Goal: Information Seeking & Learning: Learn about a topic

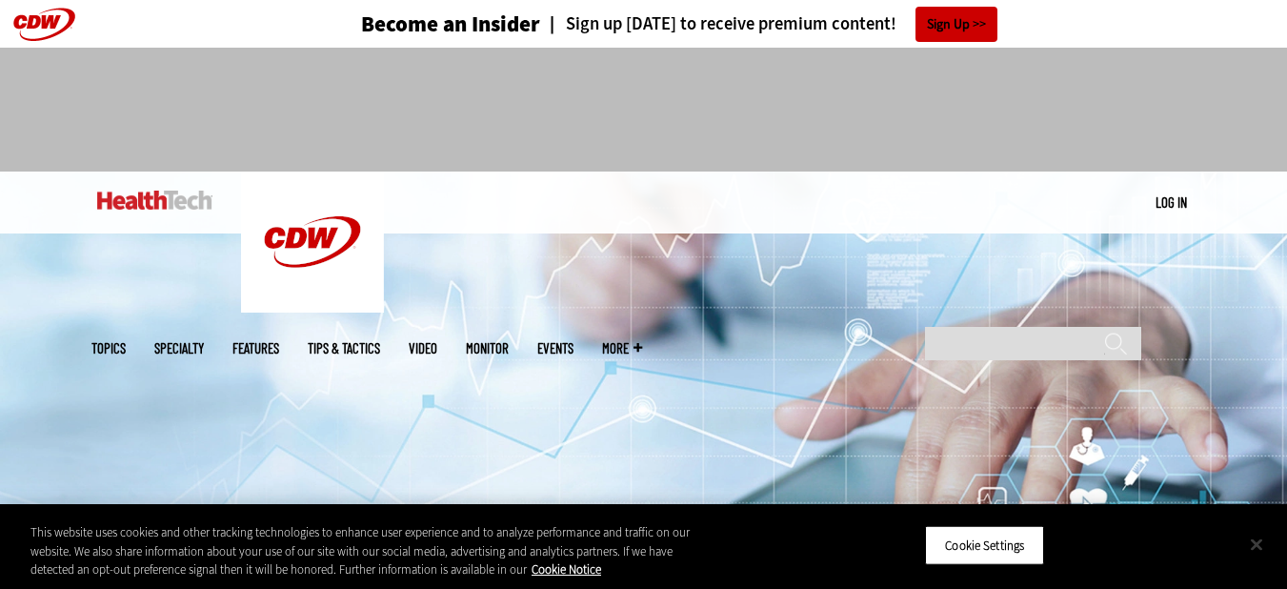
click at [1265, 555] on button "Close" at bounding box center [1257, 544] width 42 height 42
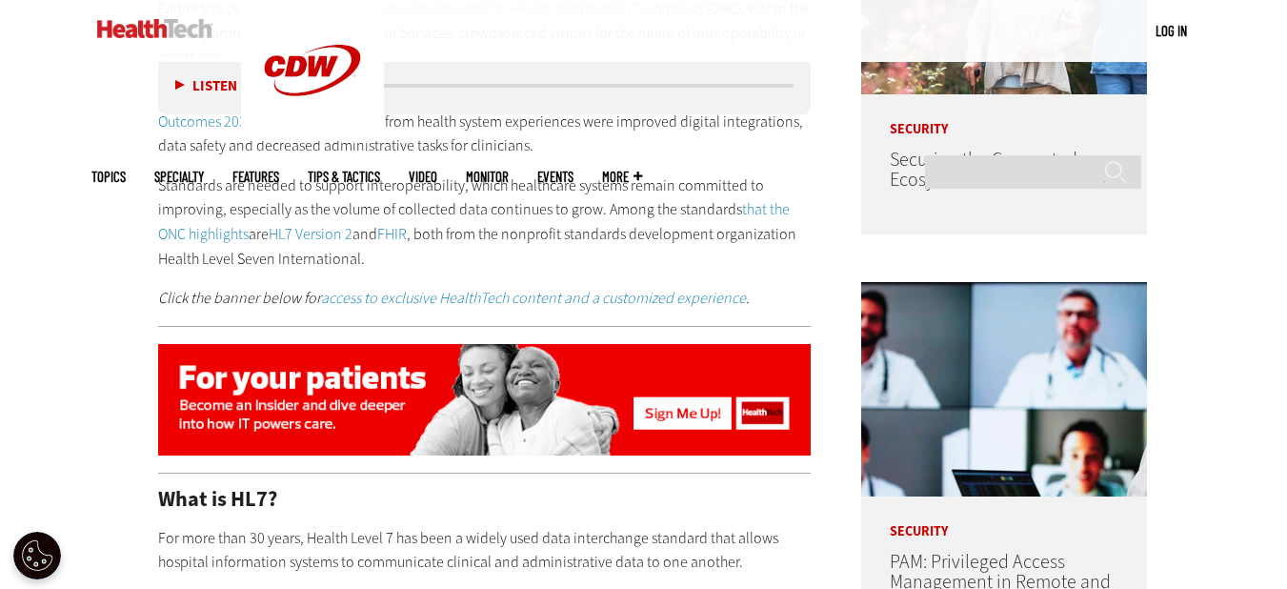
scroll to position [1191, 0]
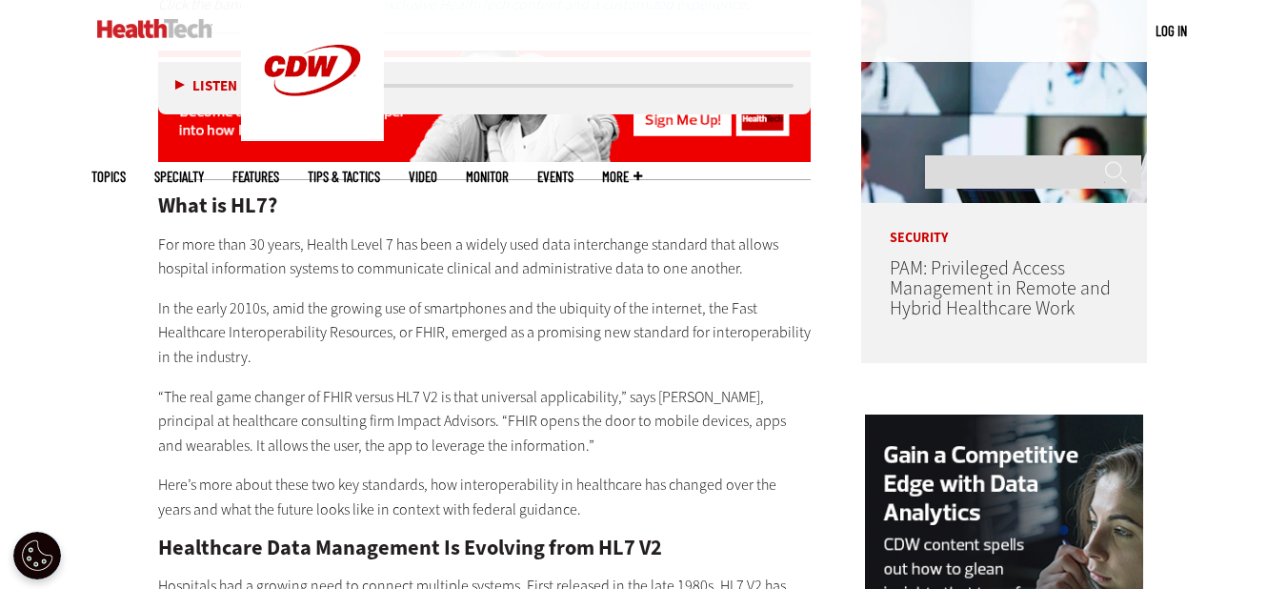
scroll to position [1479, 0]
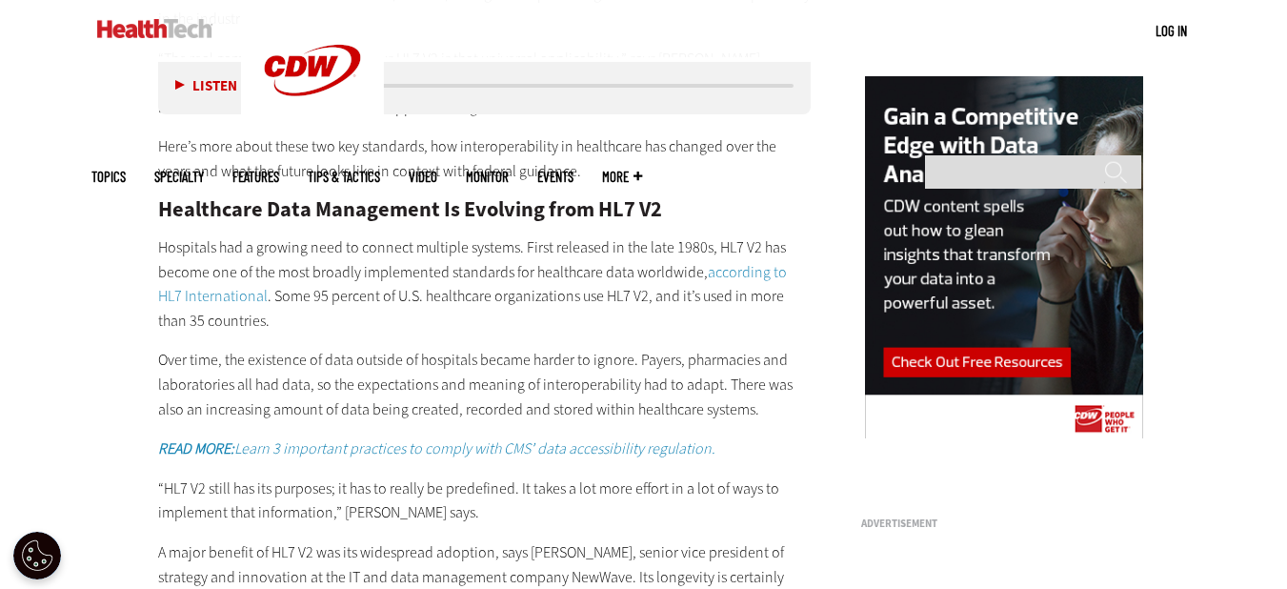
scroll to position [1824, 0]
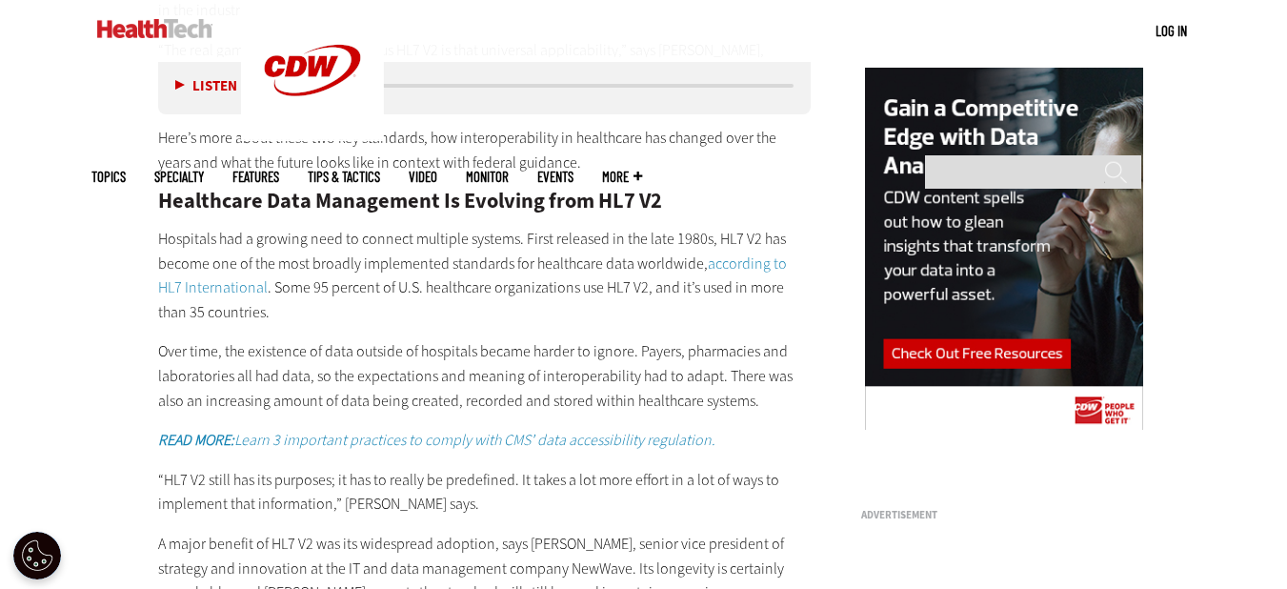
click at [738, 362] on p "Over time, the existence of data outside of hospitals became harder to ignore. …" at bounding box center [485, 375] width 654 height 73
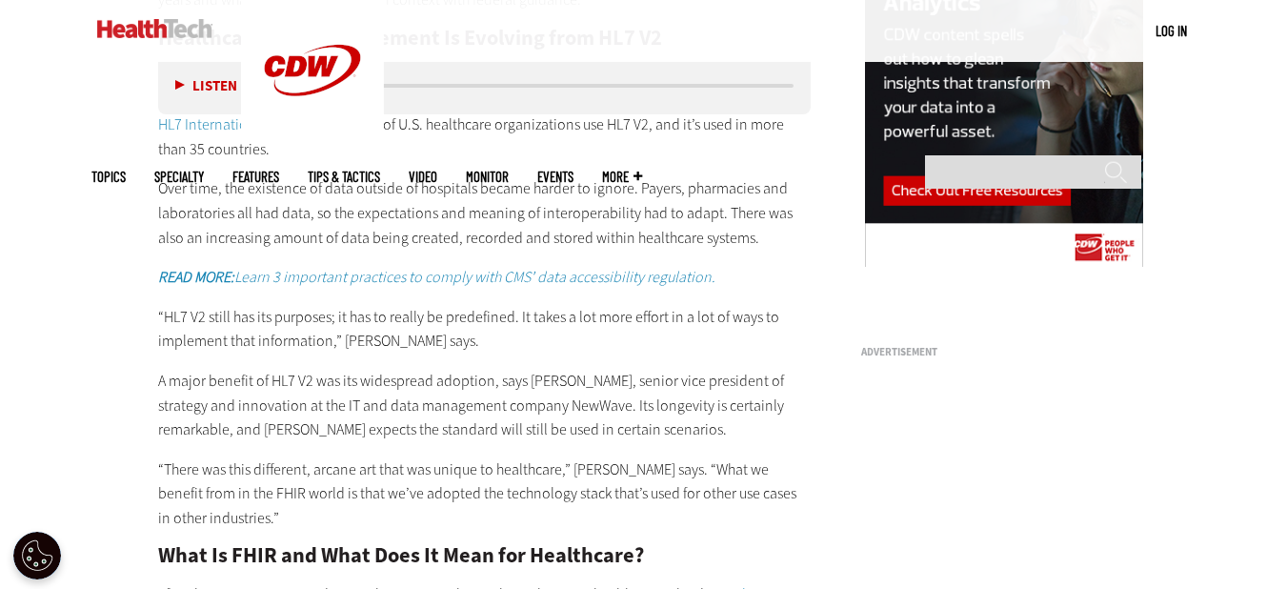
scroll to position [2050, 0]
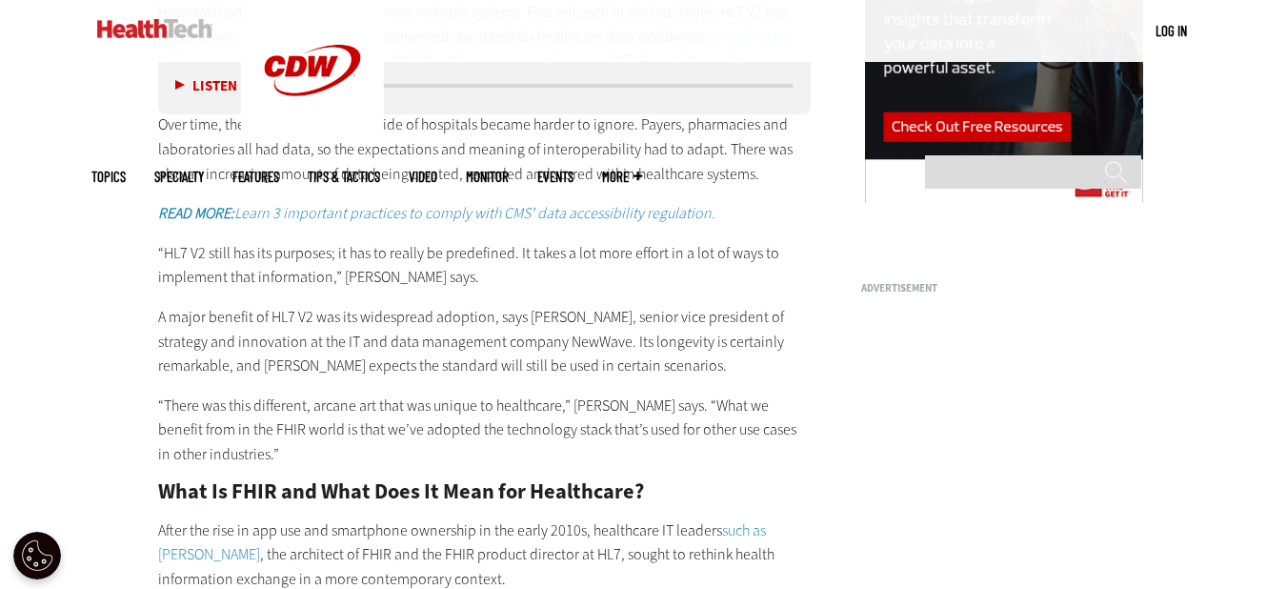
click at [707, 481] on h2 "What Is FHIR and What Does It Mean for Healthcare?" at bounding box center [485, 491] width 654 height 21
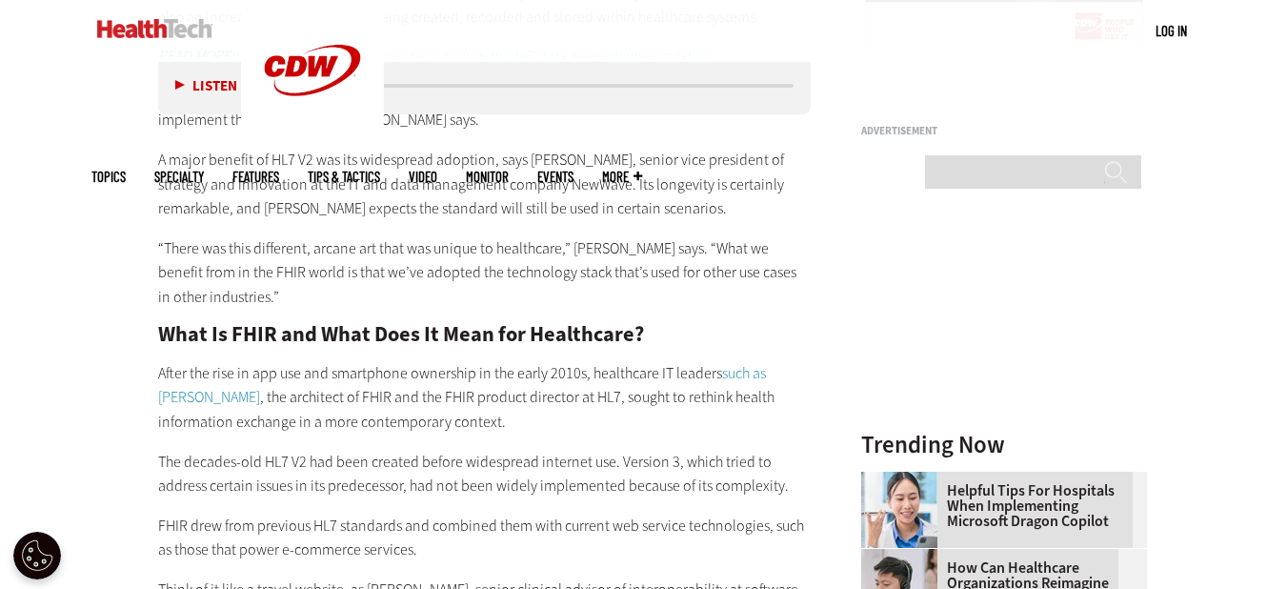
scroll to position [2209, 0]
click at [650, 513] on p "FHIR drew from previous HL7 standards and combined them with current web servic…" at bounding box center [485, 537] width 654 height 49
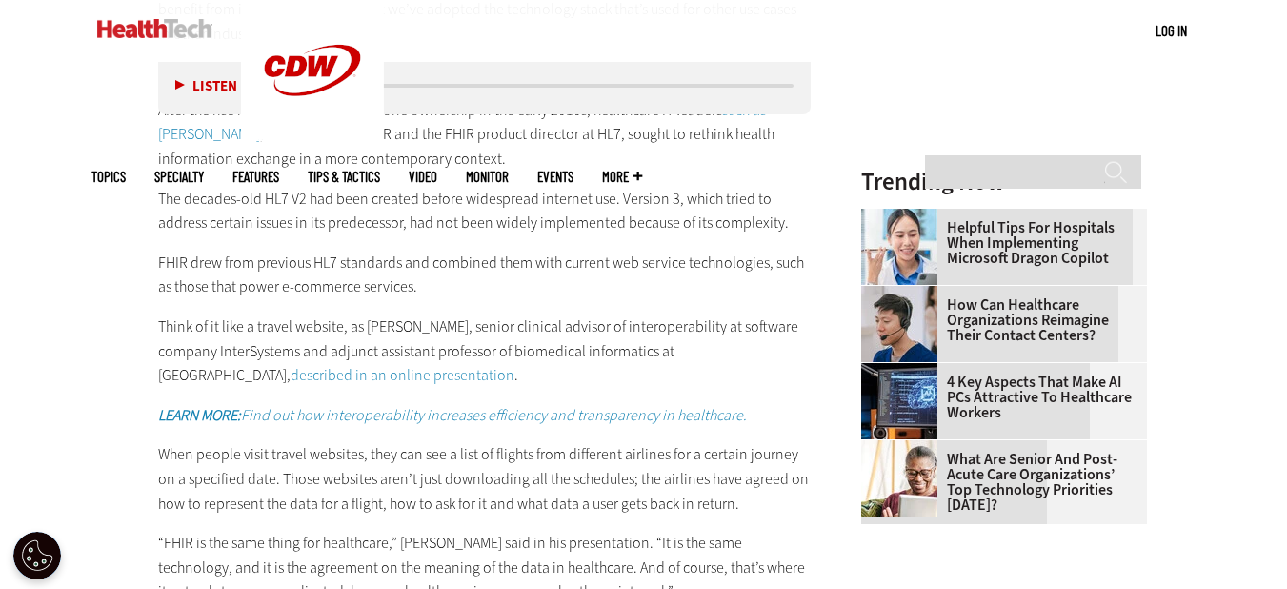
scroll to position [2471, 0]
click at [179, 404] on strong "LEARN MORE:" at bounding box center [199, 414] width 83 height 20
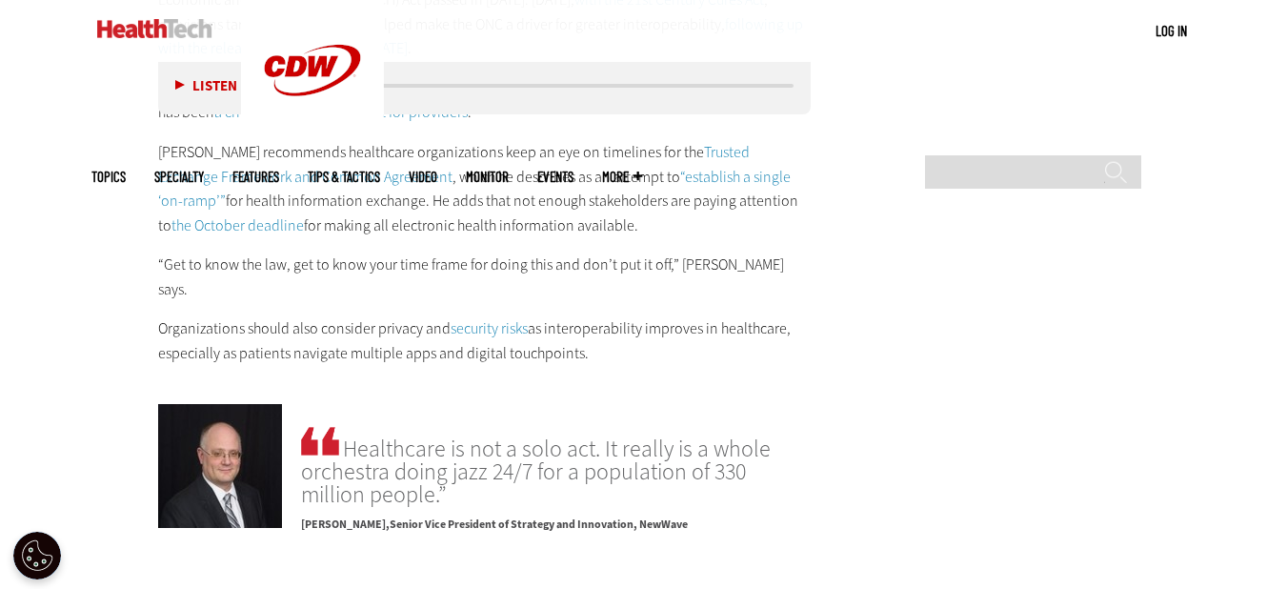
scroll to position [3321, 0]
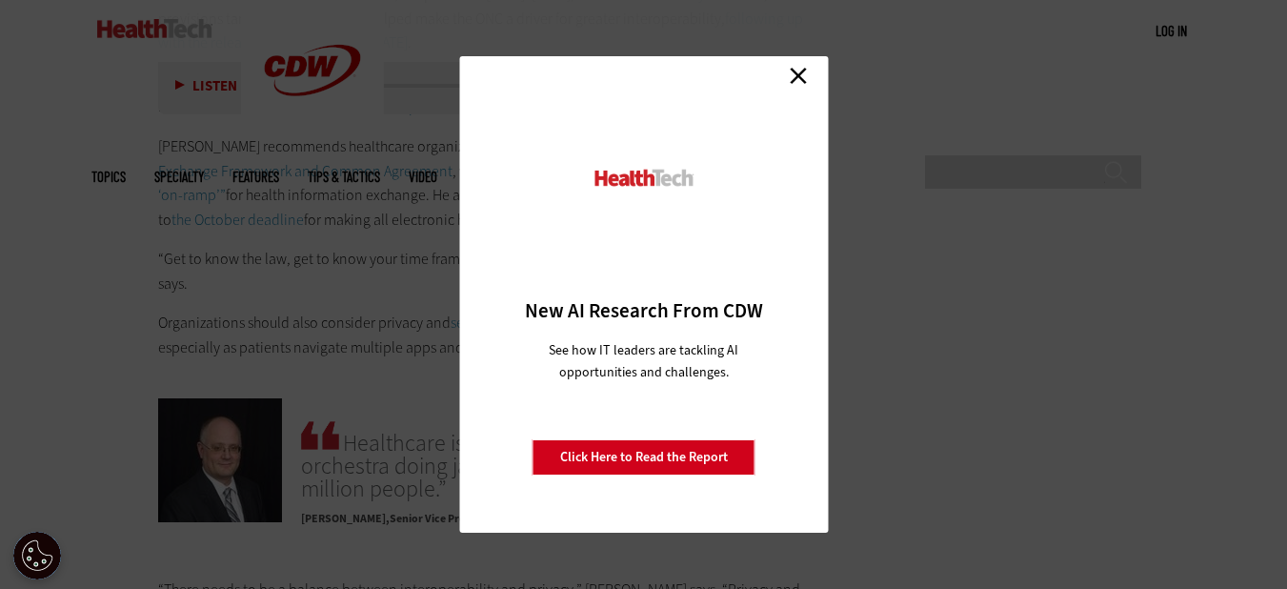
click at [793, 73] on link "Close" at bounding box center [798, 75] width 29 height 29
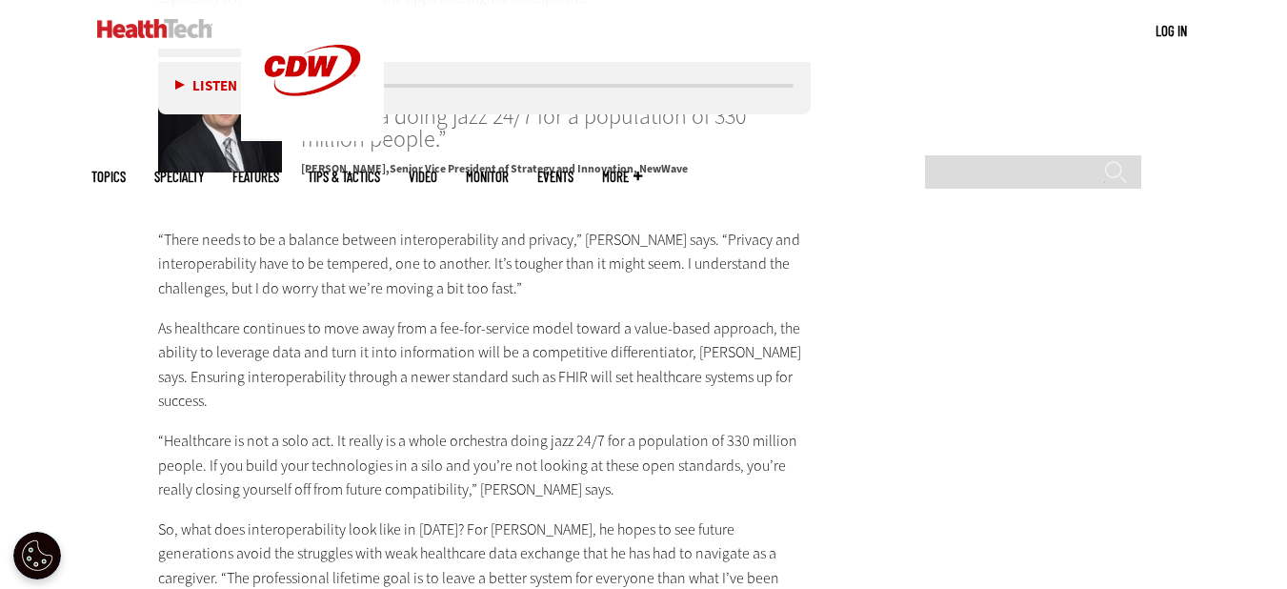
scroll to position [3678, 0]
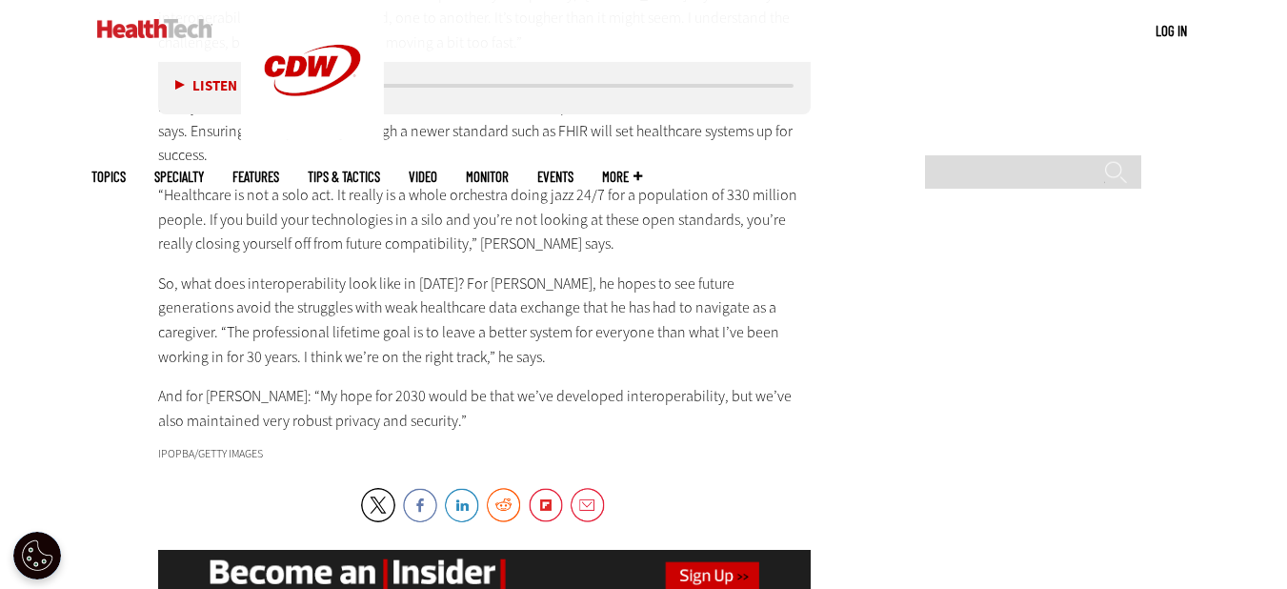
scroll to position [3920, 0]
